Goal: Task Accomplishment & Management: Complete application form

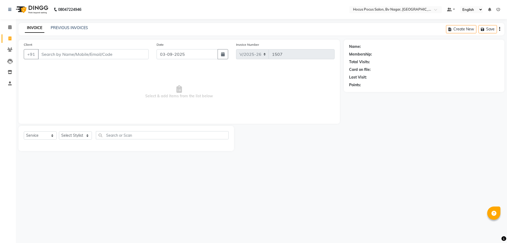
select select "6056"
select select "service"
click at [76, 25] on div "PREVIOUS INVOICES" at bounding box center [69, 28] width 37 height 6
click at [75, 27] on link "PREVIOUS INVOICES" at bounding box center [69, 27] width 37 height 5
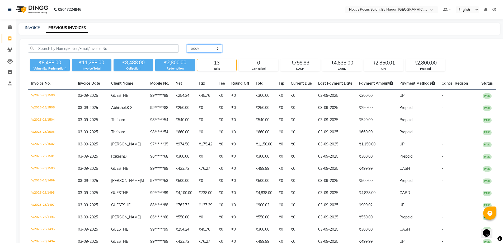
click at [210, 46] on select "[DATE] [DATE] Custom Range" at bounding box center [204, 48] width 35 height 8
select select "range"
click at [187, 44] on select "[DATE] [DATE] Custom Range" at bounding box center [204, 48] width 35 height 8
click at [238, 48] on input "03-09-2025" at bounding box center [247, 48] width 37 height 7
select select "9"
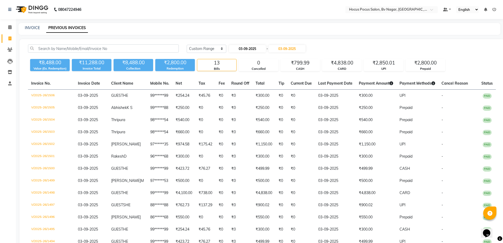
select select "2025"
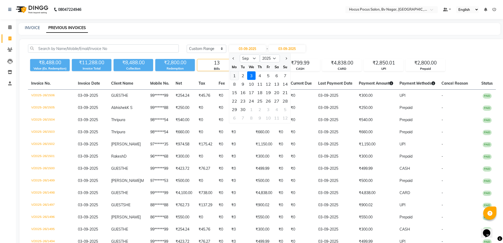
click at [237, 75] on div "1" at bounding box center [234, 75] width 8 height 8
type input "01-09-2025"
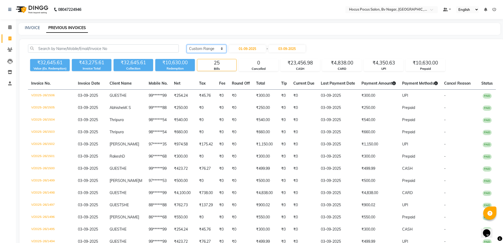
click at [212, 48] on select "[DATE] [DATE] Custom Range" at bounding box center [207, 49] width 40 height 8
click at [210, 30] on div "INVOICE PREVIOUS INVOICES" at bounding box center [256, 28] width 476 height 6
click at [207, 50] on select "[DATE] [DATE] Custom Range" at bounding box center [207, 49] width 40 height 8
select select "[DATE]"
click at [187, 45] on select "[DATE] [DATE] Custom Range" at bounding box center [207, 49] width 40 height 8
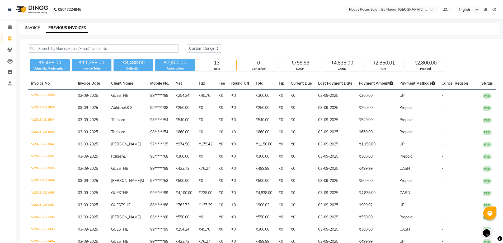
click at [34, 27] on link "INVOICE" at bounding box center [32, 27] width 15 height 5
select select "service"
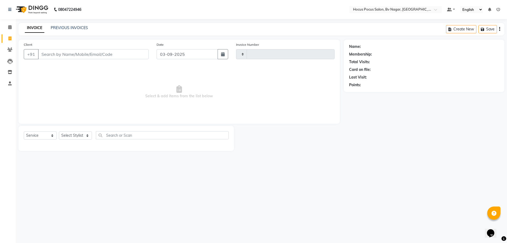
type input "1507"
select select "6056"
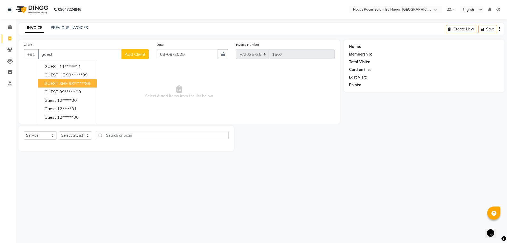
click at [71, 81] on ngb-highlight "88******88" at bounding box center [80, 83] width 22 height 5
type input "88******88"
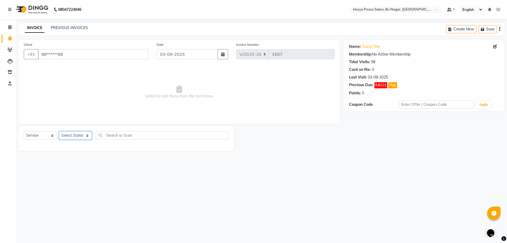
click at [73, 136] on select "Select Stylist [PERSON_NAME] [PERSON_NAME] hocus pocus [PERSON_NAME] Sashy" at bounding box center [75, 135] width 33 height 8
select select "88248"
click at [59, 131] on select "Select Stylist [PERSON_NAME] [PERSON_NAME] hocus pocus [PERSON_NAME] Sashy" at bounding box center [75, 135] width 33 height 8
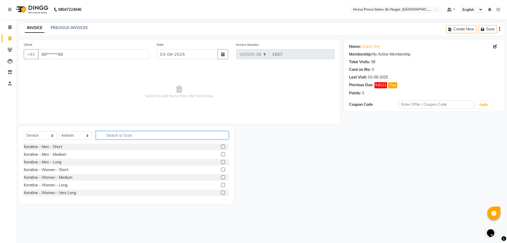
click at [118, 135] on input "text" at bounding box center [162, 135] width 133 height 8
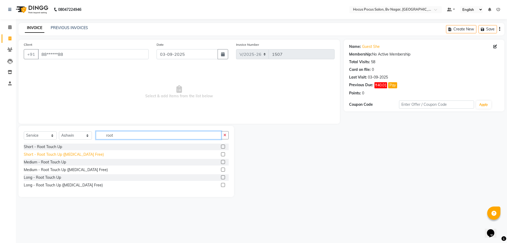
type input "root"
click at [49, 154] on div "Short - Root Touch Up ([MEDICAL_DATA] Free)" at bounding box center [64, 155] width 80 height 6
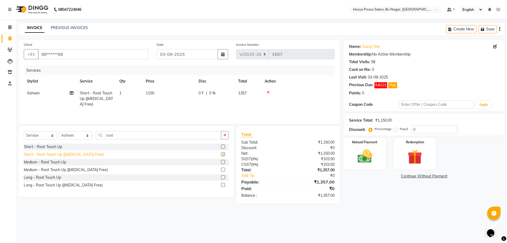
checkbox input "false"
click at [49, 169] on div "Medium - Root Touch Up ([MEDICAL_DATA] Free)" at bounding box center [66, 170] width 84 height 6
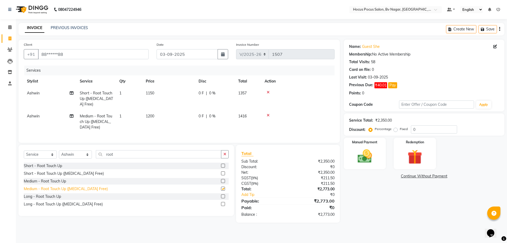
checkbox input "false"
click at [45, 201] on div "Long - Root Touch Up ([MEDICAL_DATA] Free)" at bounding box center [63, 204] width 79 height 6
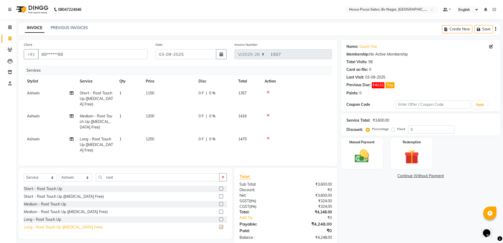
checkbox input "false"
click at [268, 136] on icon at bounding box center [268, 138] width 3 height 4
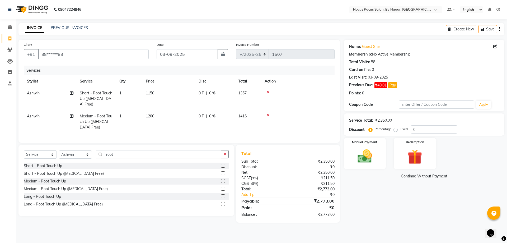
click at [270, 92] on icon at bounding box center [268, 92] width 3 height 4
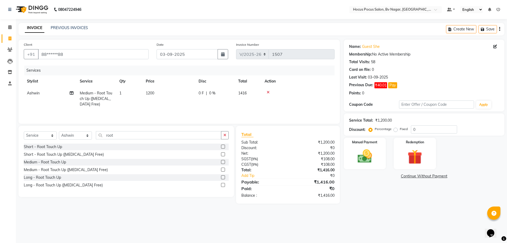
click at [153, 92] on span "1200" at bounding box center [150, 93] width 8 height 5
click at [193, 88] on td "1200" at bounding box center [194, 98] width 53 height 22
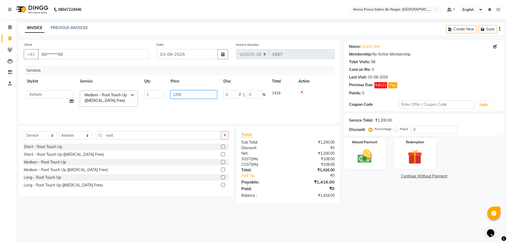
click at [194, 96] on input "1200" at bounding box center [194, 94] width 47 height 8
type input "1500"
click at [198, 102] on tr "[PERSON_NAME] [PERSON_NAME] hocus pocus [PERSON_NAME] Sashy Medium - Root Touch…" at bounding box center [179, 98] width 311 height 22
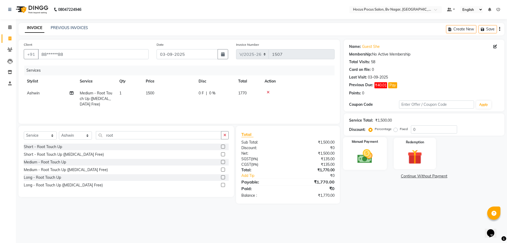
click at [364, 152] on img at bounding box center [365, 155] width 25 height 17
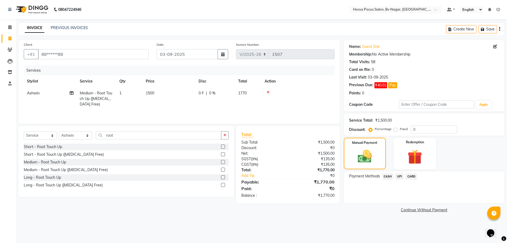
click at [400, 176] on span "UPI" at bounding box center [400, 176] width 8 height 6
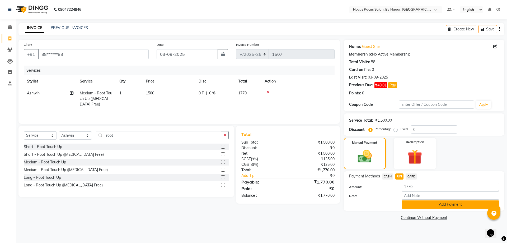
click at [431, 206] on button "Add Payment" at bounding box center [451, 204] width 98 height 8
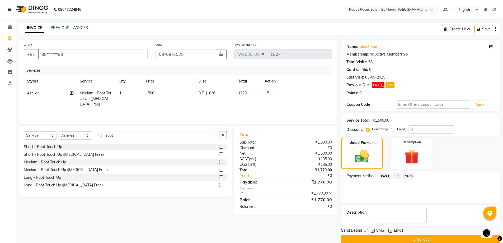
click at [373, 232] on label at bounding box center [373, 231] width 4 height 4
click at [373, 232] on input "checkbox" at bounding box center [372, 230] width 3 height 3
checkbox input "false"
click at [373, 239] on button "Checkout" at bounding box center [420, 239] width 159 height 8
